Goal: Task Accomplishment & Management: Use online tool/utility

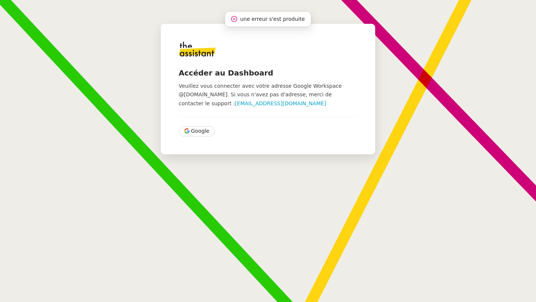
click at [195, 130] on span "Google" at bounding box center [200, 131] width 18 height 9
